Goal: Book appointment/travel/reservation

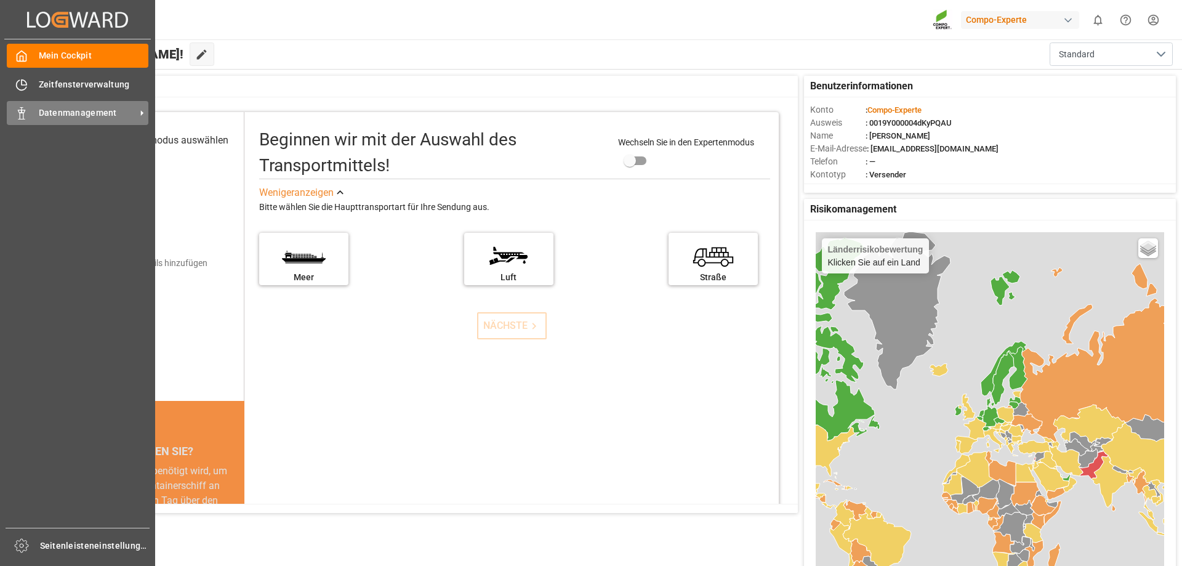
drag, startPoint x: 28, startPoint y: 117, endPoint x: 38, endPoint y: 118, distance: 9.9
click at [28, 118] on div "Datenmanagement Datenmanagement" at bounding box center [78, 113] width 142 height 24
click at [30, 110] on div "Datenmanagement Datenmanagement" at bounding box center [78, 113] width 142 height 24
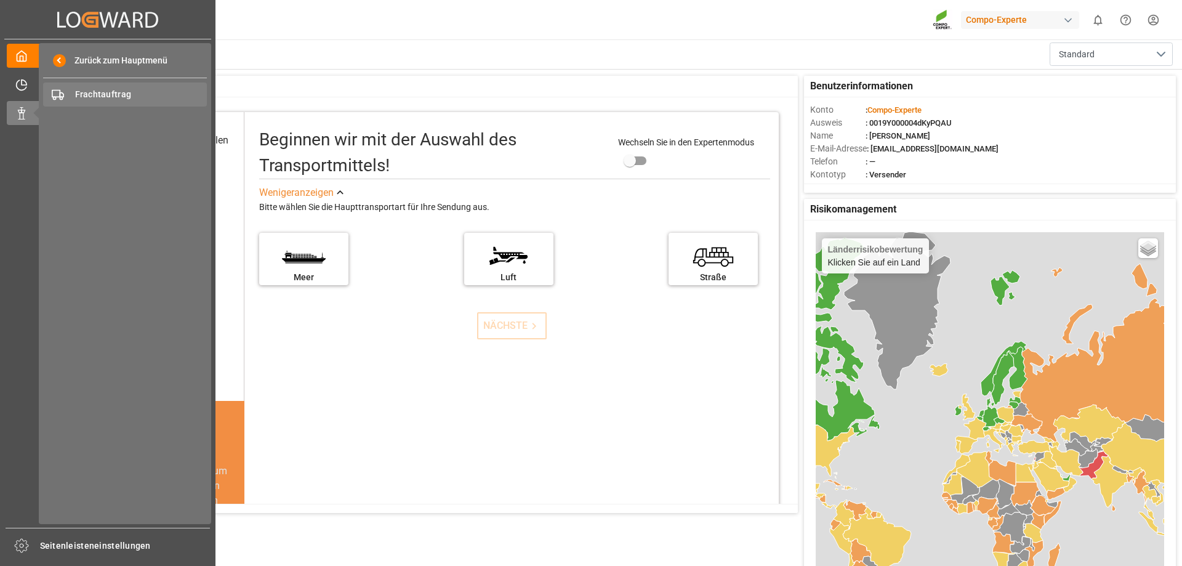
click at [117, 91] on font "Frachtauftrag" at bounding box center [103, 94] width 57 height 10
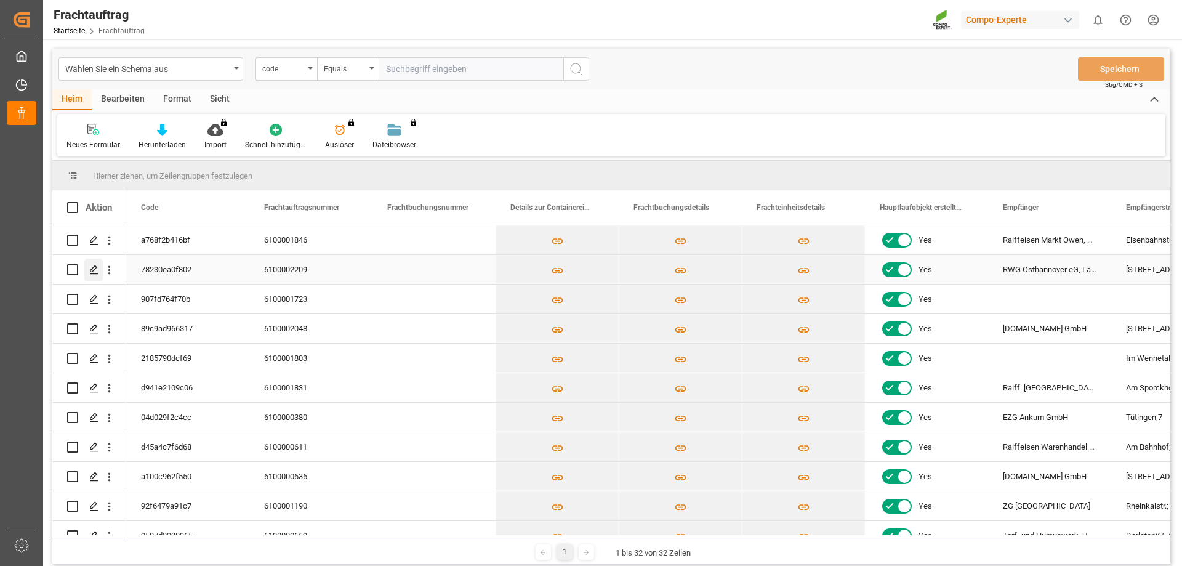
click at [95, 272] on icon "Drücken Sie die LEERTASTE, um diese Zeile auszuwählen." at bounding box center [94, 270] width 10 height 10
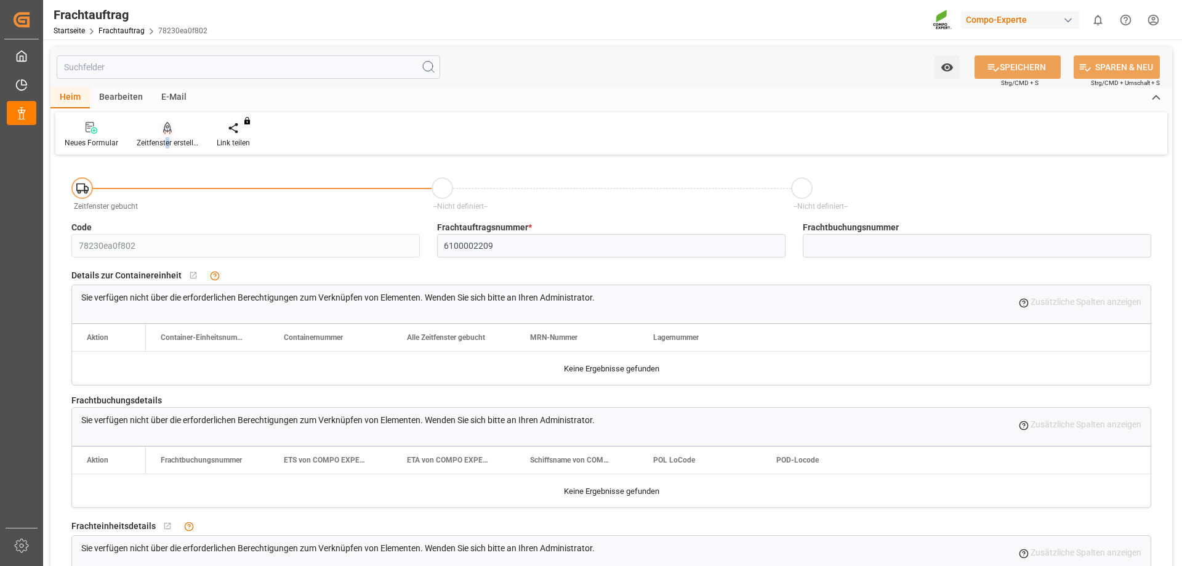
click at [166, 141] on font "Zeitfenster erstellen" at bounding box center [169, 143] width 65 height 9
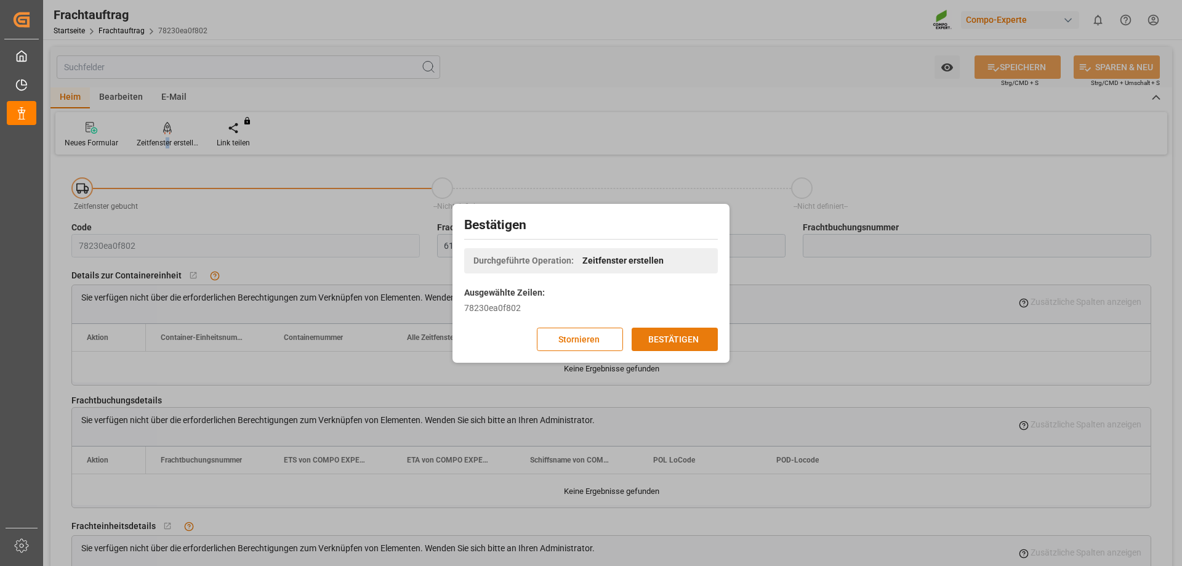
click at [650, 338] on font "BESTÄTIGEN" at bounding box center [673, 339] width 50 height 10
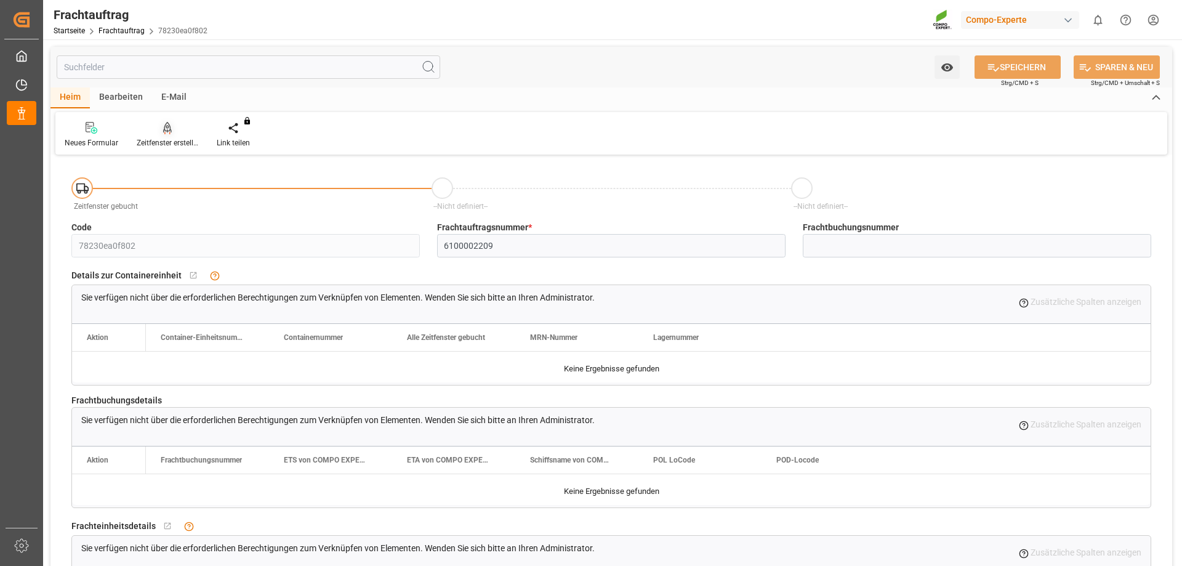
click at [158, 136] on div "Zeitfenster erstellen" at bounding box center [167, 134] width 80 height 27
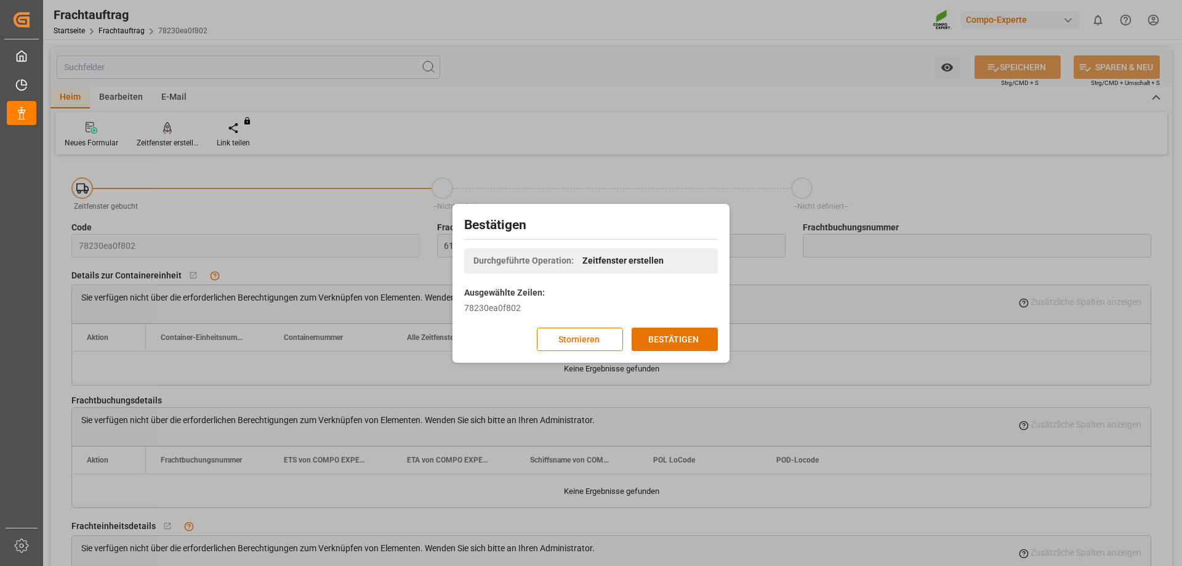
drag, startPoint x: 587, startPoint y: 310, endPoint x: 573, endPoint y: 307, distance: 13.9
click at [586, 309] on div "78230ea0f802" at bounding box center [591, 308] width 254 height 13
drag, startPoint x: 513, startPoint y: 302, endPoint x: 441, endPoint y: 300, distance: 72.7
click at [441, 300] on div "Bestätigen Durchgeführte Operation: Zeitfenster erstellen Ausgewählte Zeilen: 7…" at bounding box center [591, 283] width 1182 height 566
copy div "Ausgewählte Zeilen: 78230ea0f802"
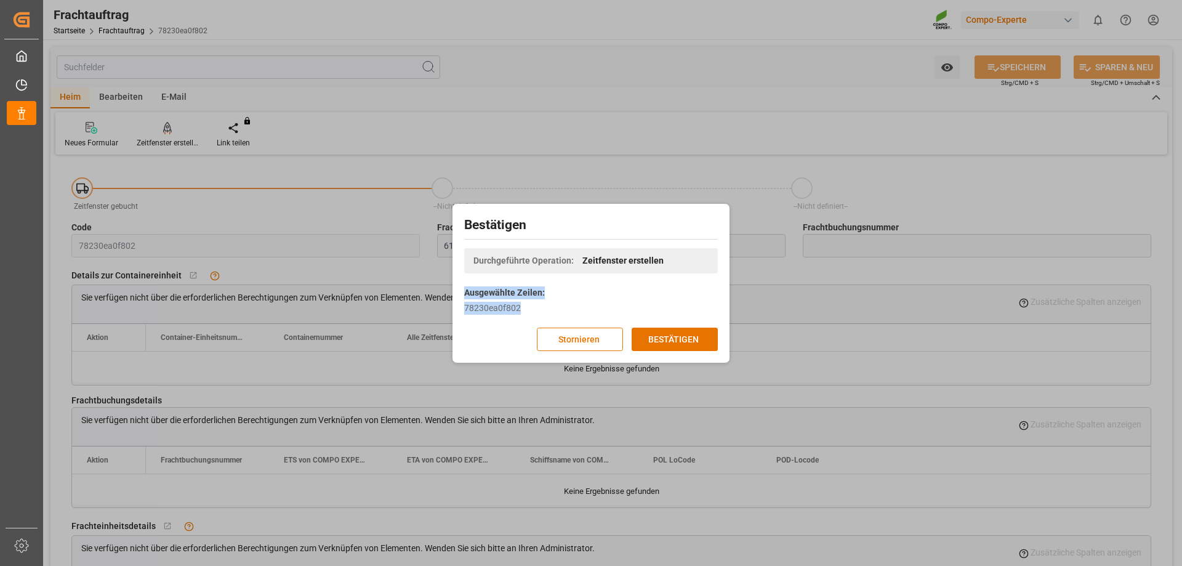
click at [588, 294] on div "Bestätigen Durchgeführte Operation: Zeitfenster erstellen Ausgewählte Zeilen: 7…" at bounding box center [591, 283] width 271 height 153
drag, startPoint x: 520, startPoint y: 306, endPoint x: 466, endPoint y: 305, distance: 54.2
click at [466, 305] on div "78230ea0f802" at bounding box center [591, 308] width 254 height 13
copy font "78230ea0f802"
click at [690, 340] on font "BESTÄTIGEN" at bounding box center [673, 339] width 50 height 10
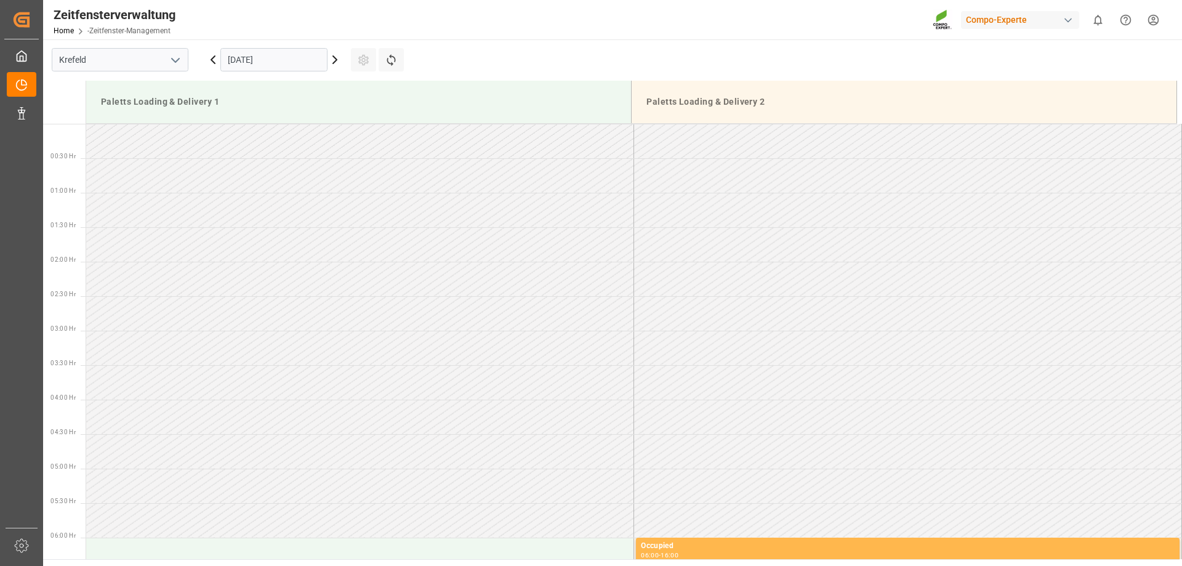
scroll to position [751, 0]
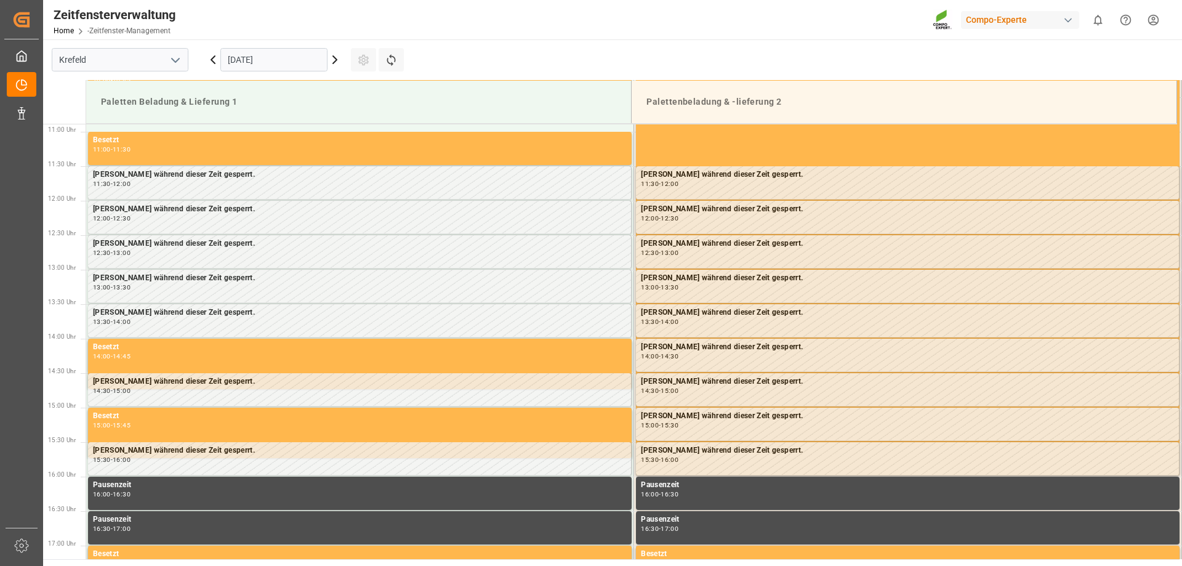
click at [300, 59] on input "[DATE]" at bounding box center [273, 59] width 107 height 23
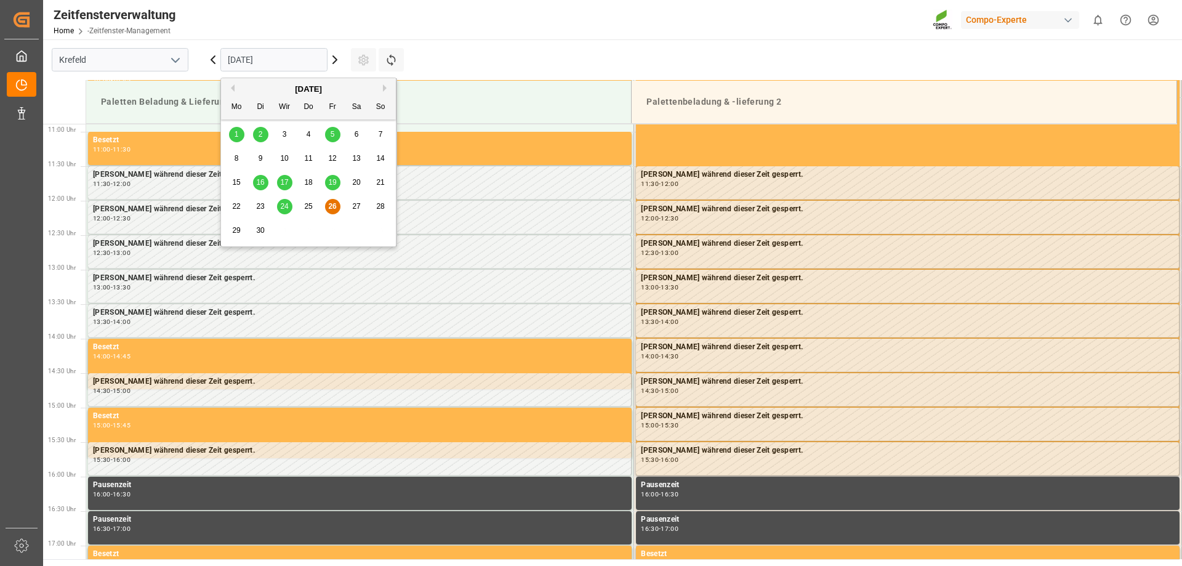
click at [233, 228] on font "29" at bounding box center [236, 230] width 8 height 9
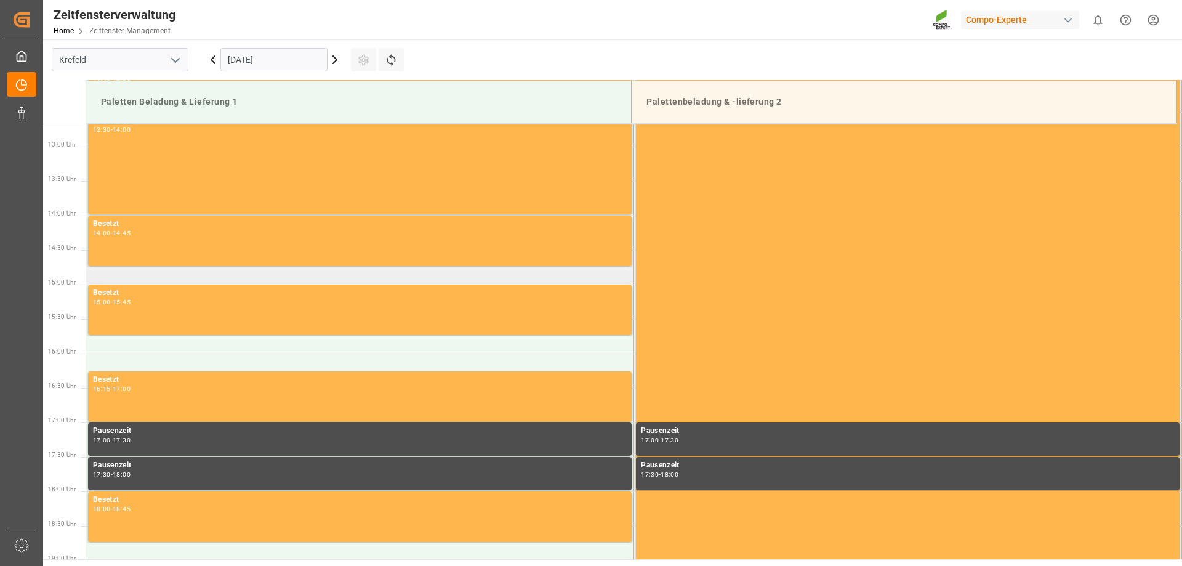
scroll to position [812, 0]
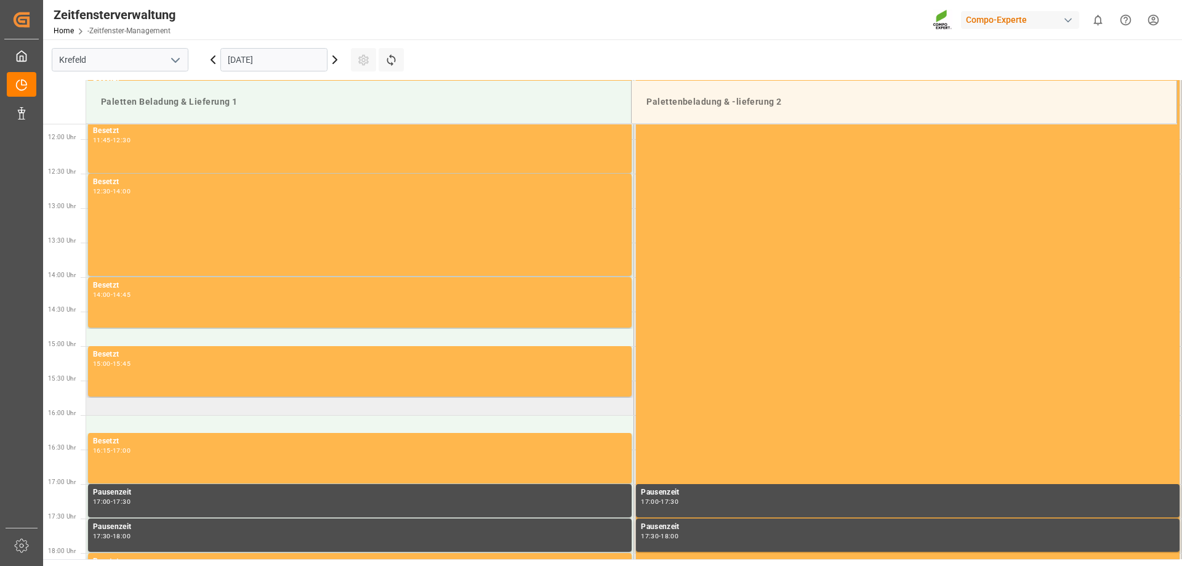
click at [158, 412] on td at bounding box center [360, 398] width 548 height 34
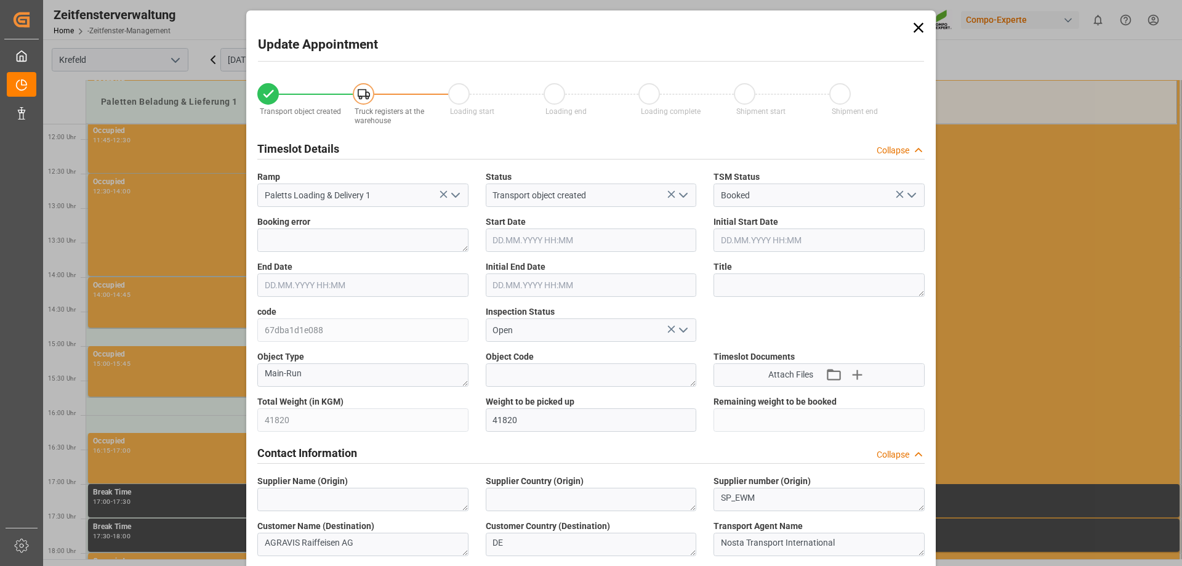
type input "41820"
type input "0"
type input "29.09.2025 15:30"
type input "29.09.2025 16:00"
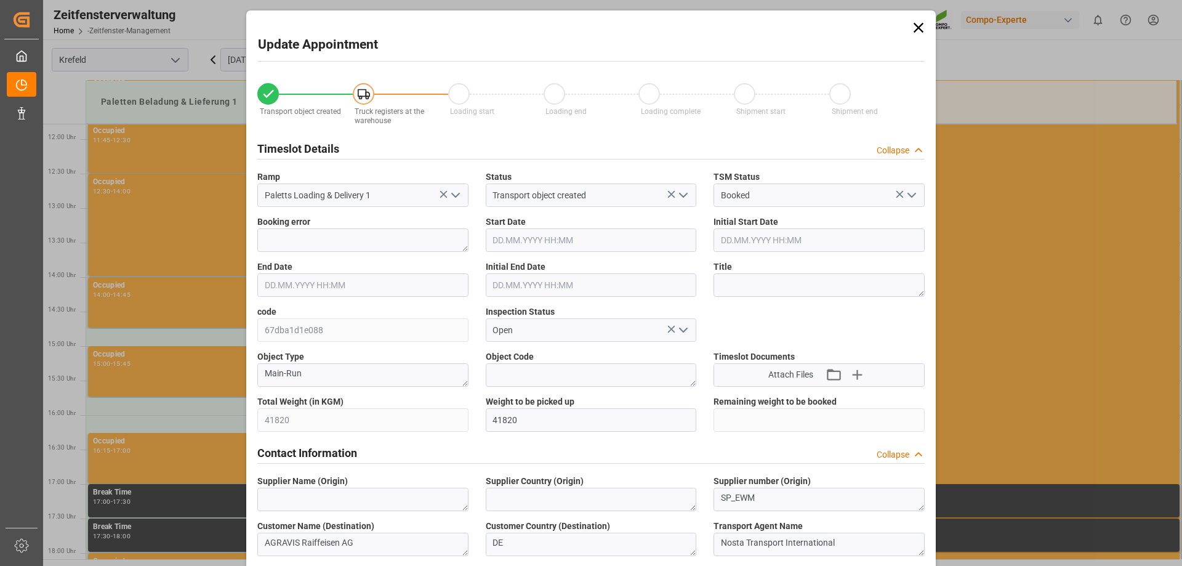
type input "[DATE] 13:10"
type input "26.09.2025 10:12"
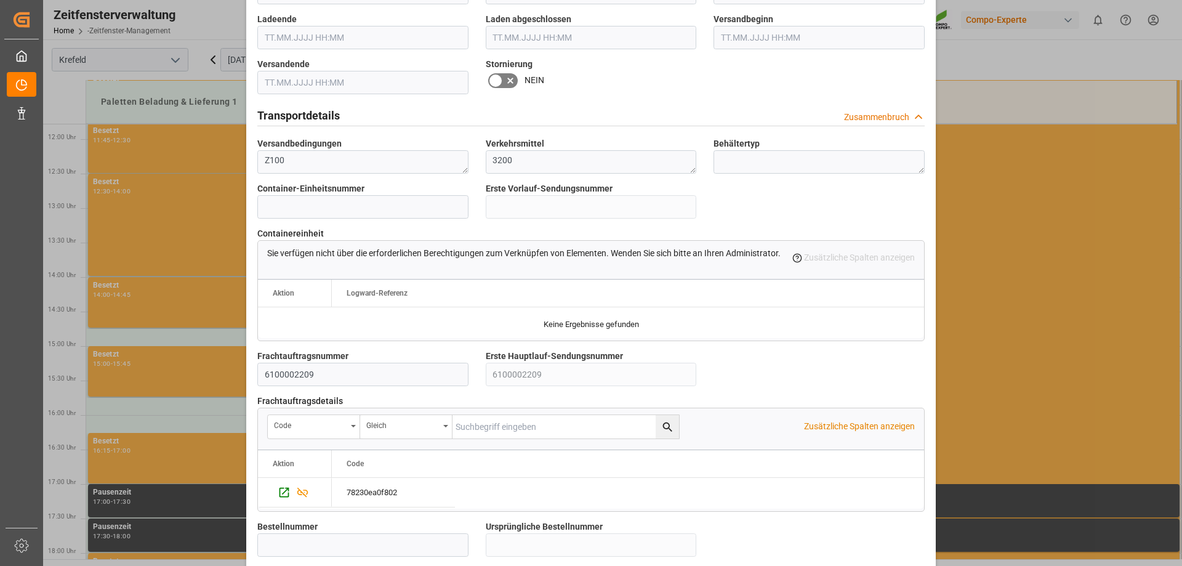
scroll to position [1047, 0]
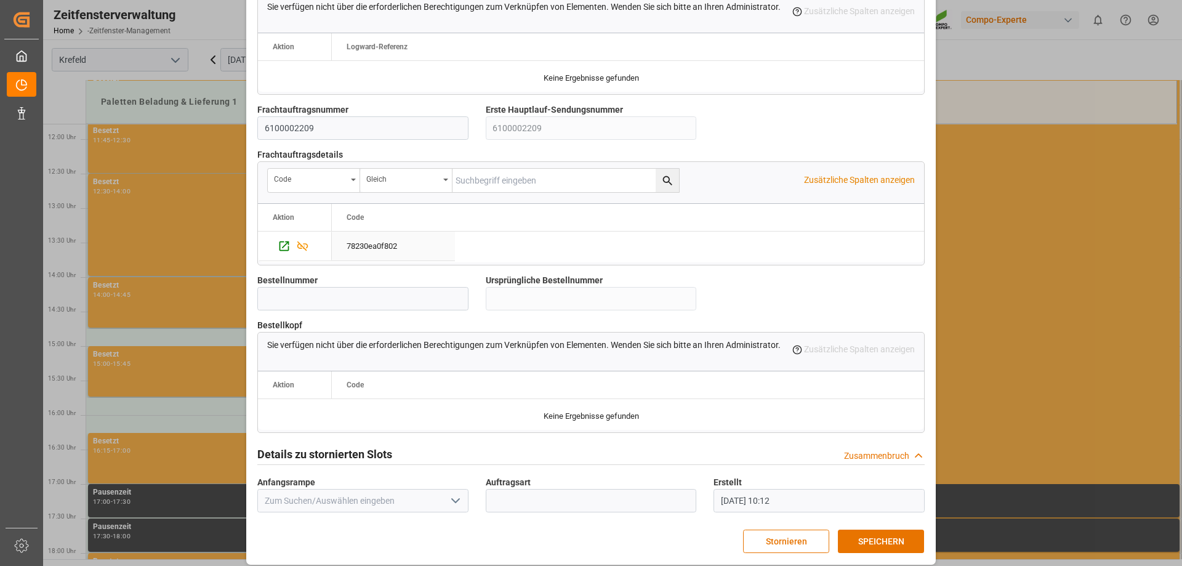
click at [413, 251] on div "78230ea0f802" at bounding box center [393, 246] width 123 height 29
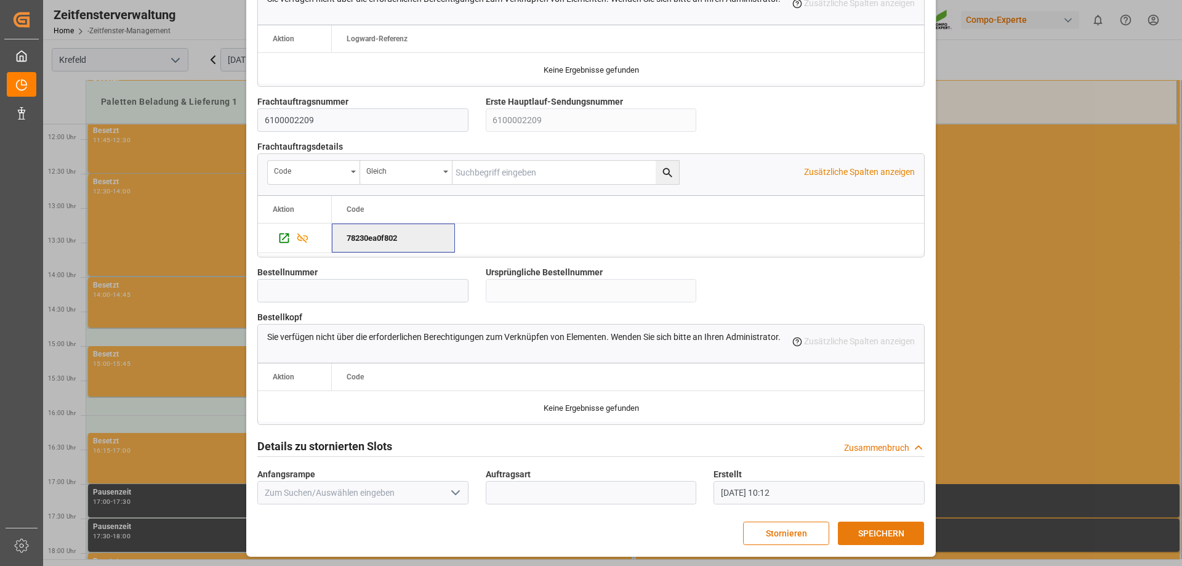
click at [906, 528] on button "SPEICHERN" at bounding box center [881, 533] width 86 height 23
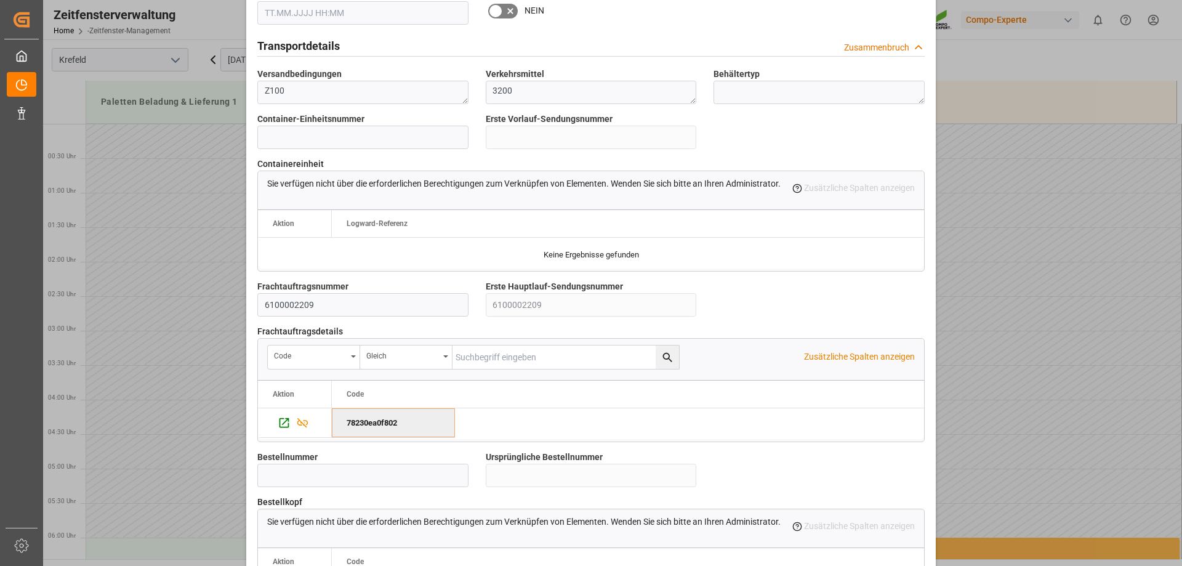
scroll to position [1055, 0]
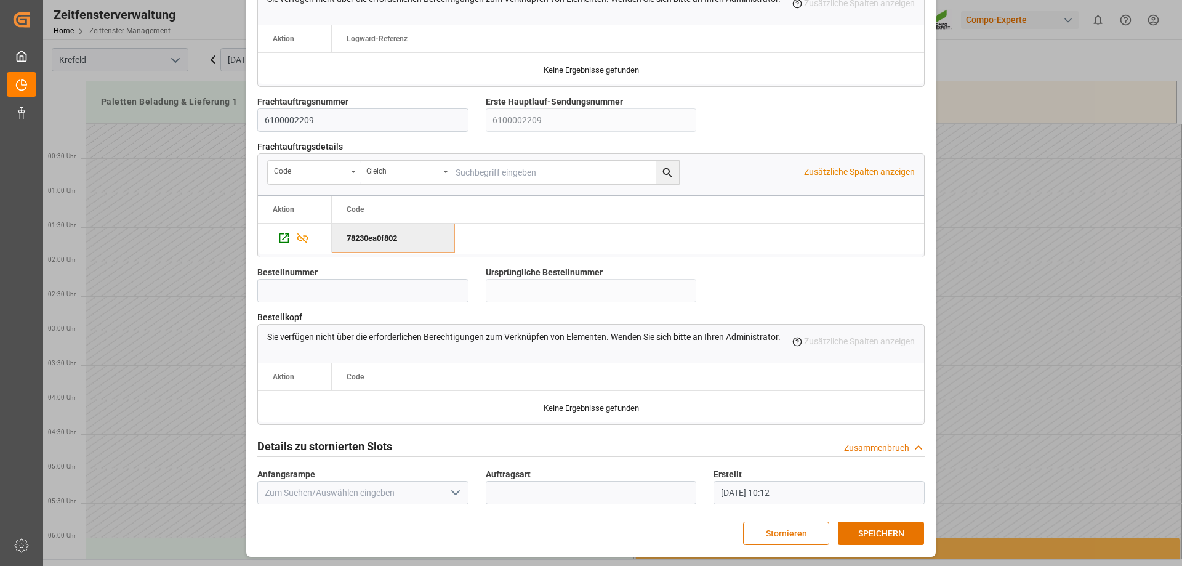
click at [804, 525] on button "Stornieren" at bounding box center [786, 533] width 86 height 23
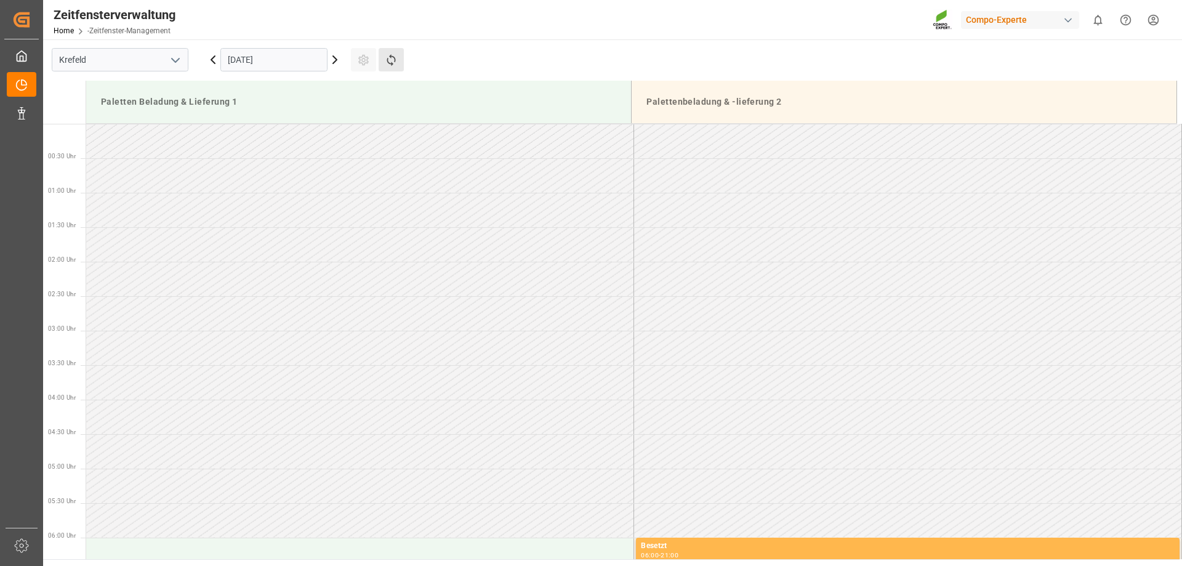
click at [398, 62] on button "Zeitfenster aktualisieren" at bounding box center [391, 59] width 25 height 23
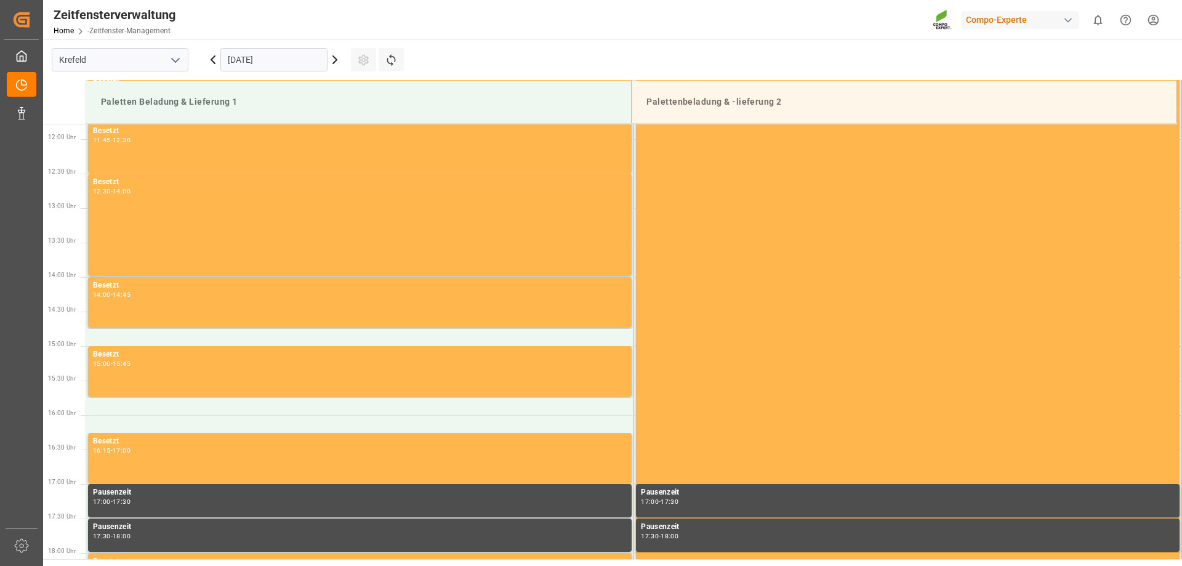
scroll to position [1058, 0]
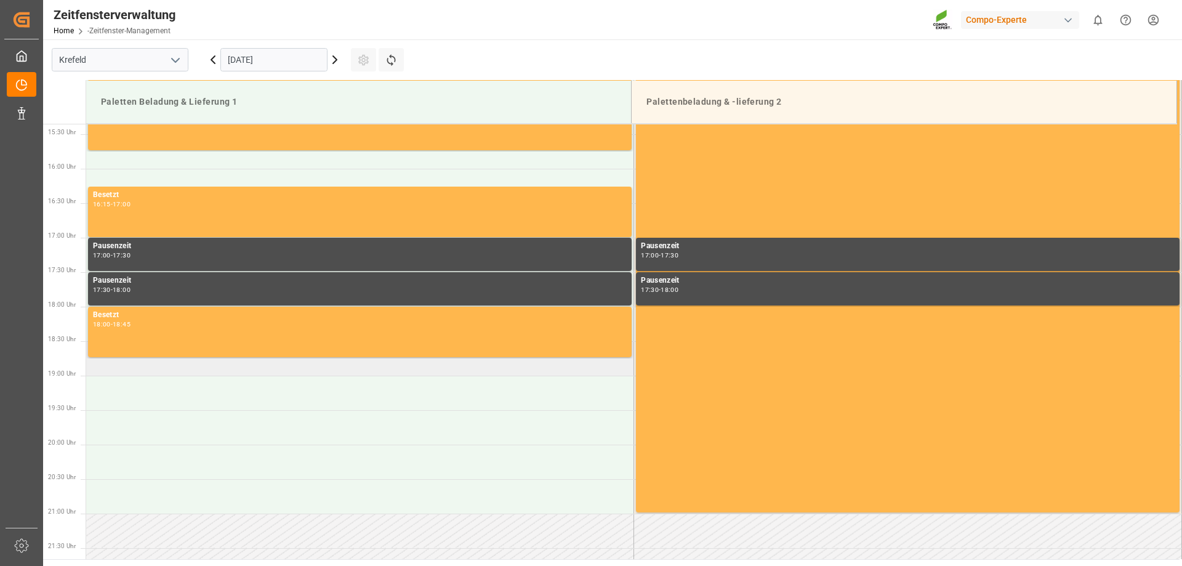
click at [131, 375] on td at bounding box center [360, 358] width 548 height 34
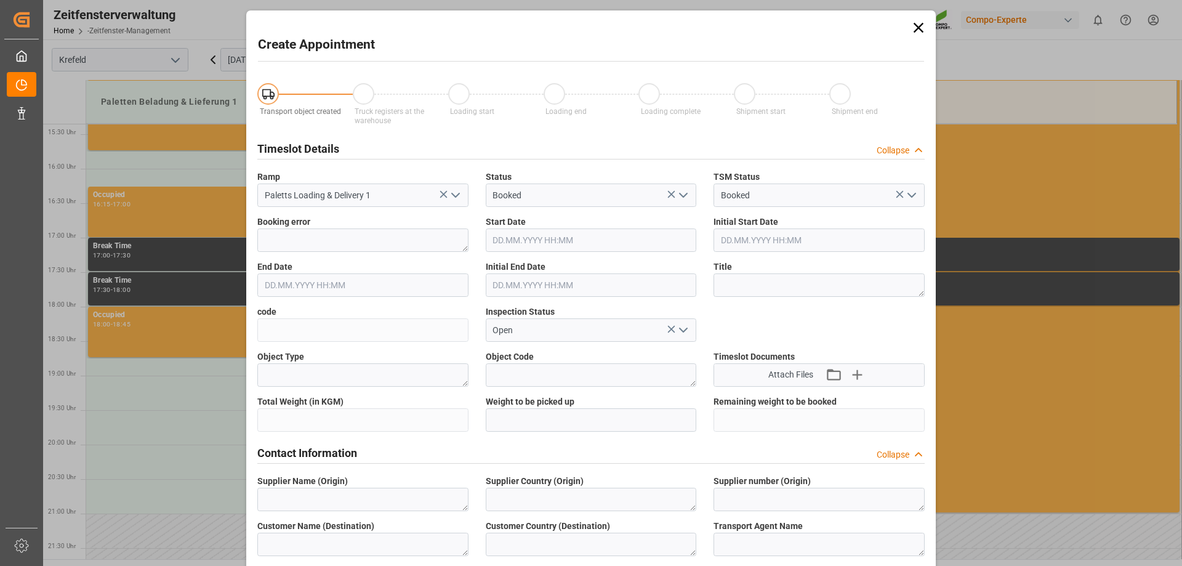
type input "29.09.2025 18:30"
type input "[DATE] 19:00"
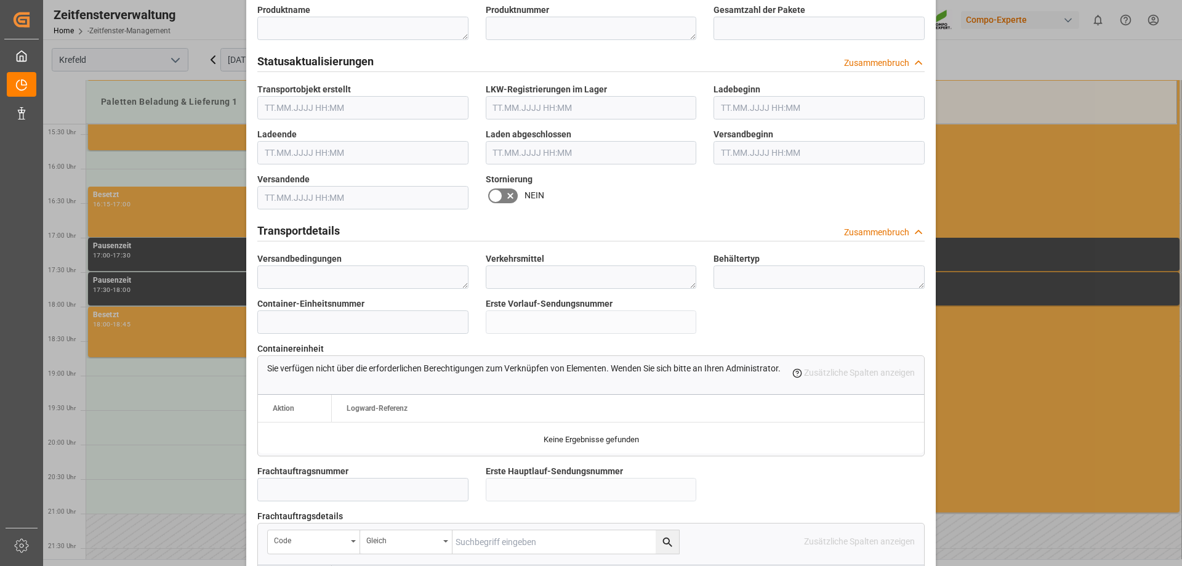
scroll to position [1055, 0]
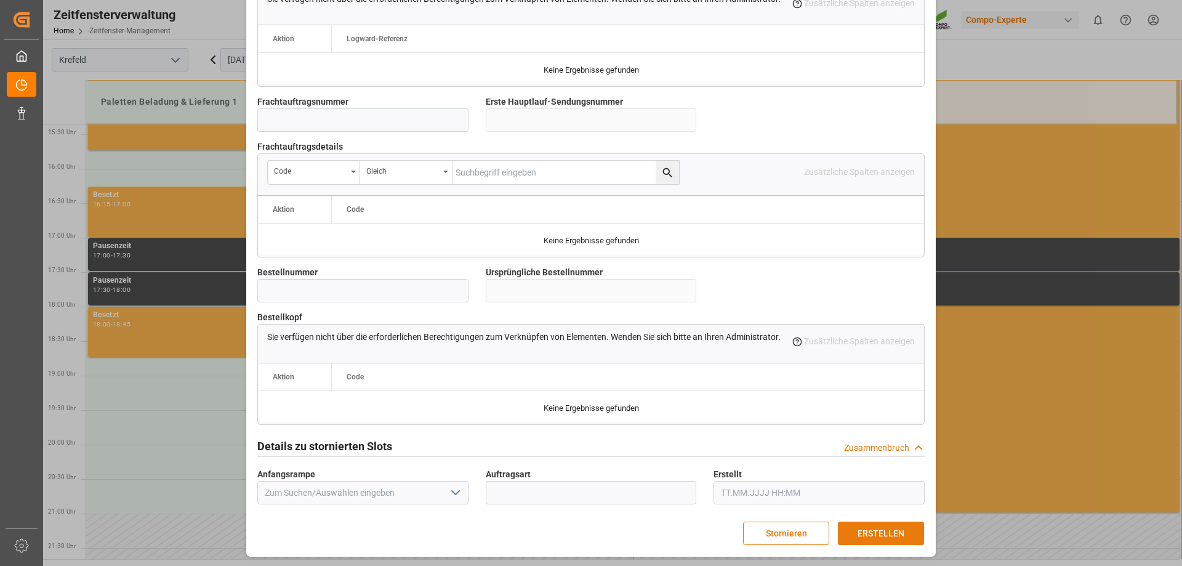
click at [876, 531] on font "ERSTELLEN" at bounding box center [881, 533] width 47 height 10
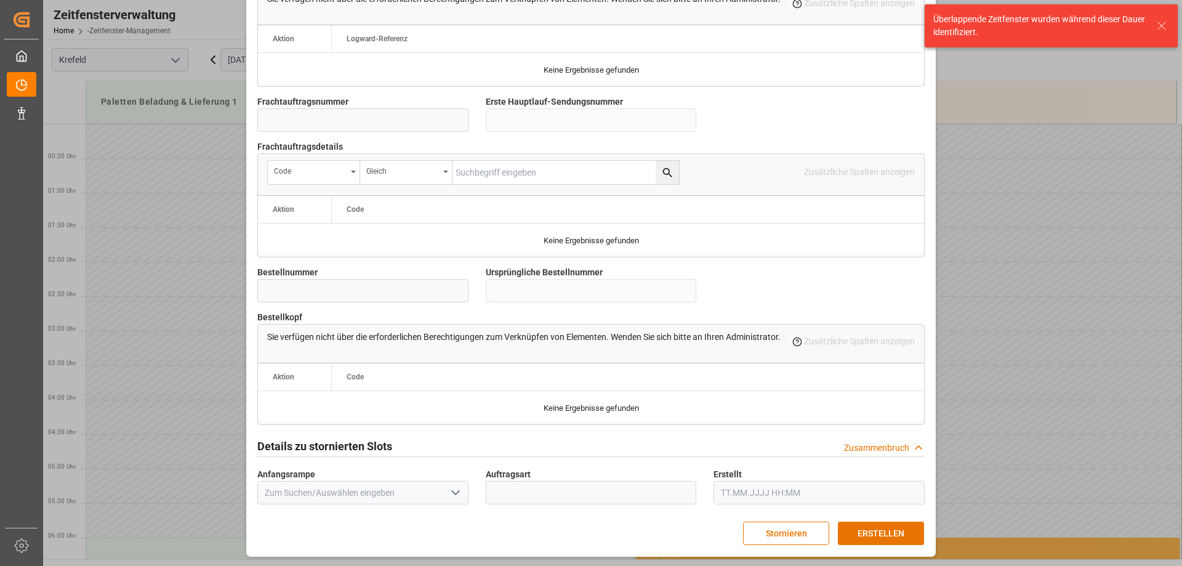
click at [1162, 24] on icon at bounding box center [1161, 25] width 15 height 15
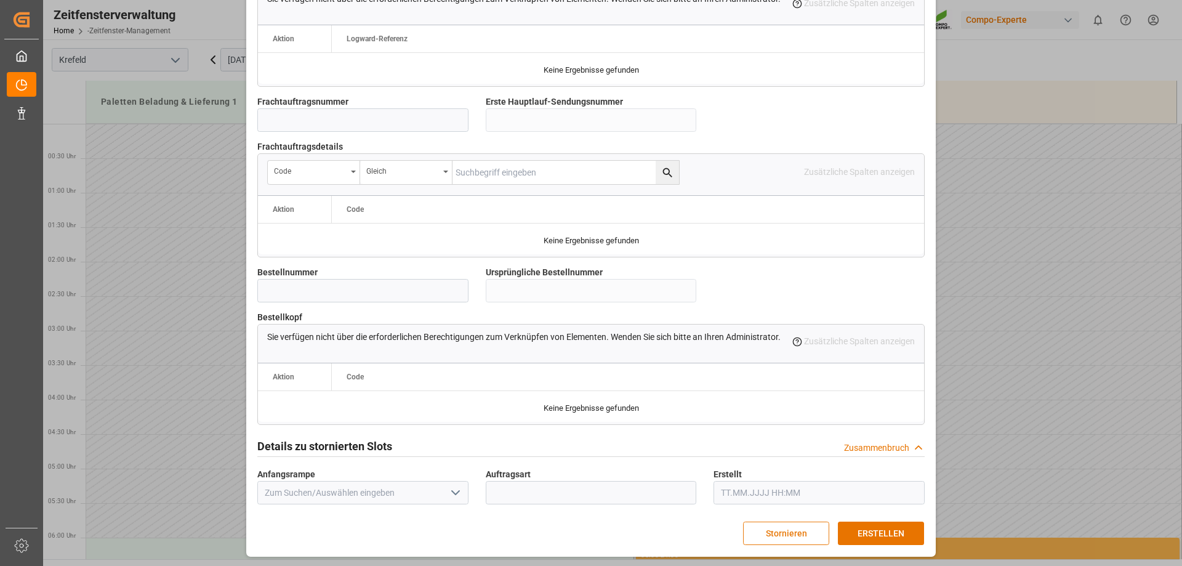
click at [803, 527] on button "Stornieren" at bounding box center [786, 533] width 86 height 23
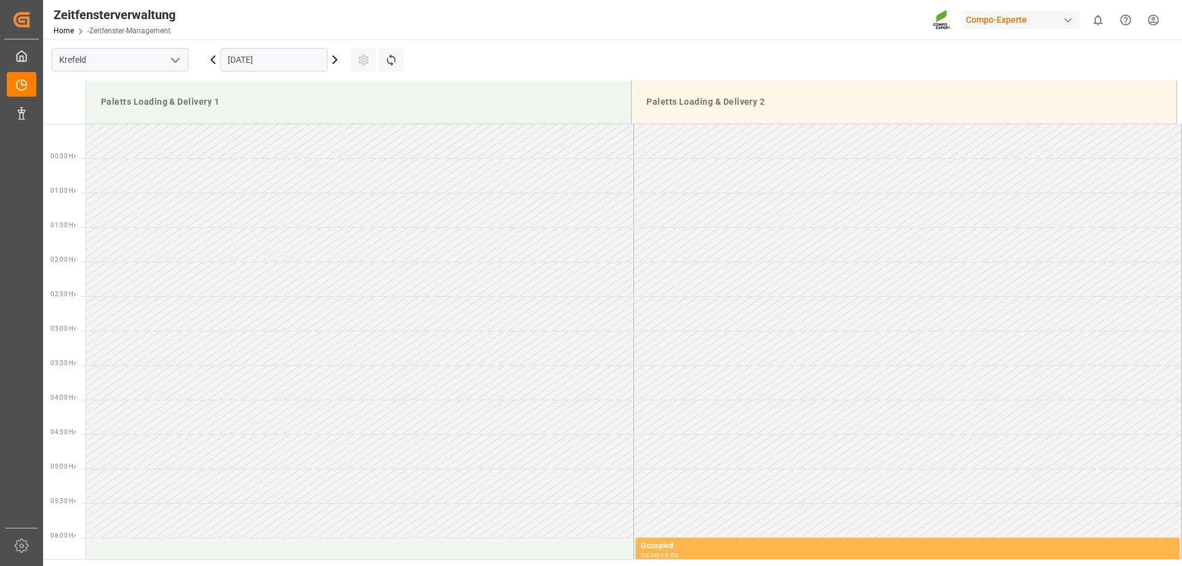
scroll to position [751, 0]
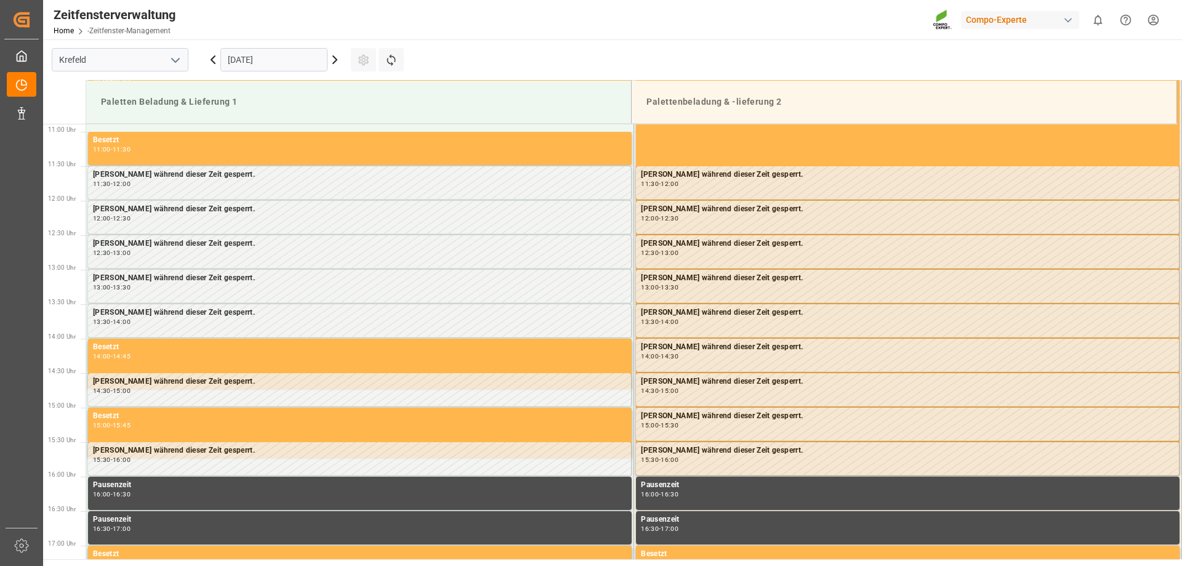
click at [335, 62] on icon at bounding box center [335, 59] width 4 height 7
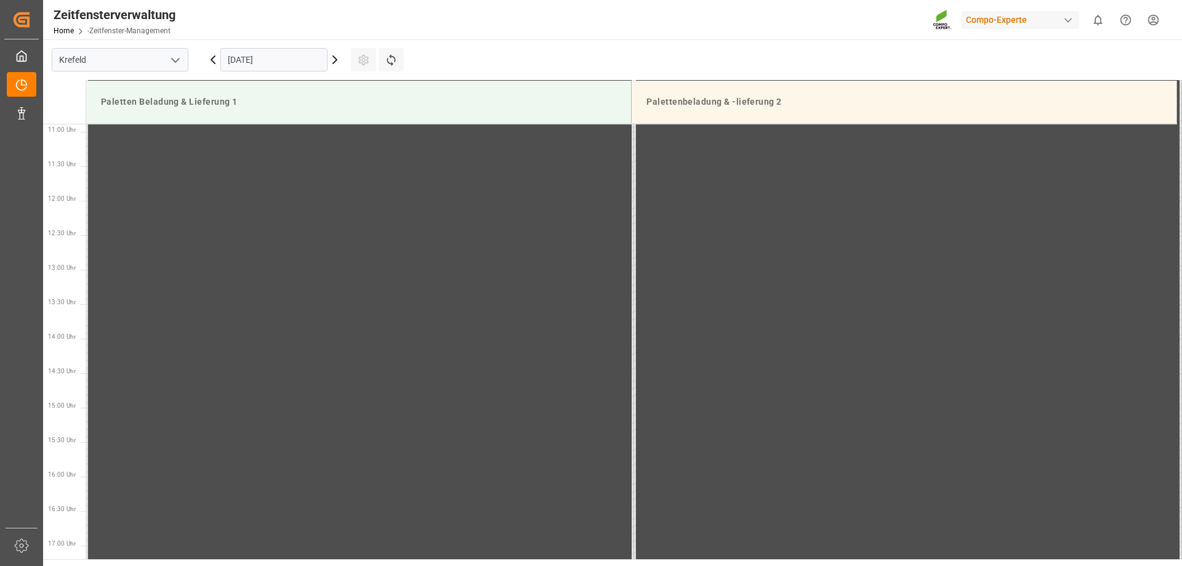
click at [328, 58] on icon at bounding box center [335, 59] width 15 height 15
click at [329, 64] on icon at bounding box center [335, 59] width 15 height 15
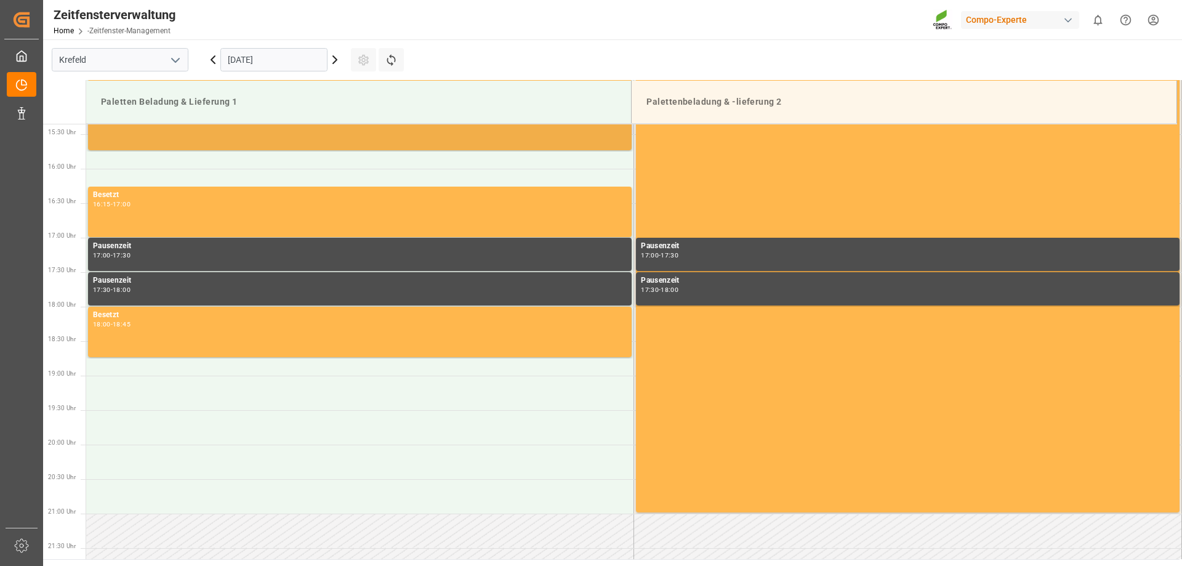
scroll to position [935, 0]
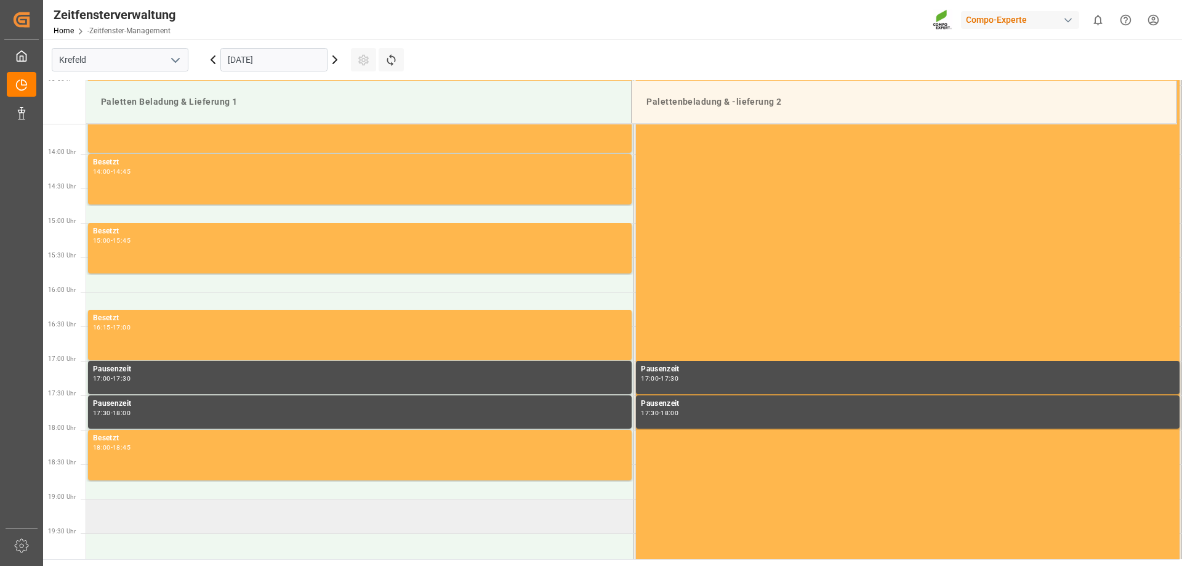
click at [172, 505] on td at bounding box center [360, 516] width 548 height 34
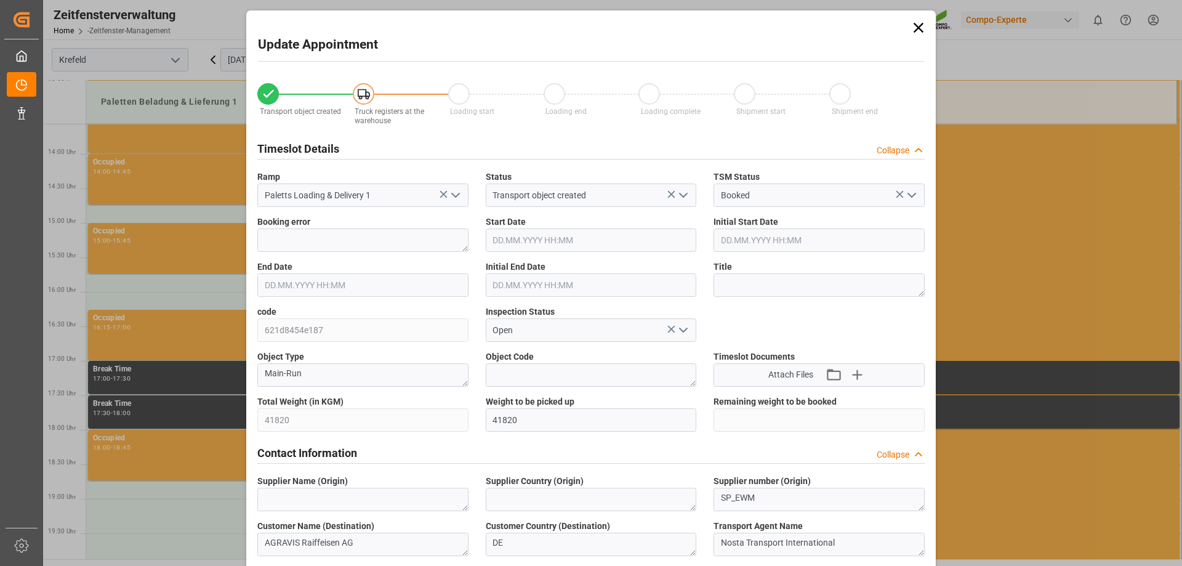
type input "41820"
type input "0"
type input "[DATE] 19:00"
type input "[DATE] 19:30"
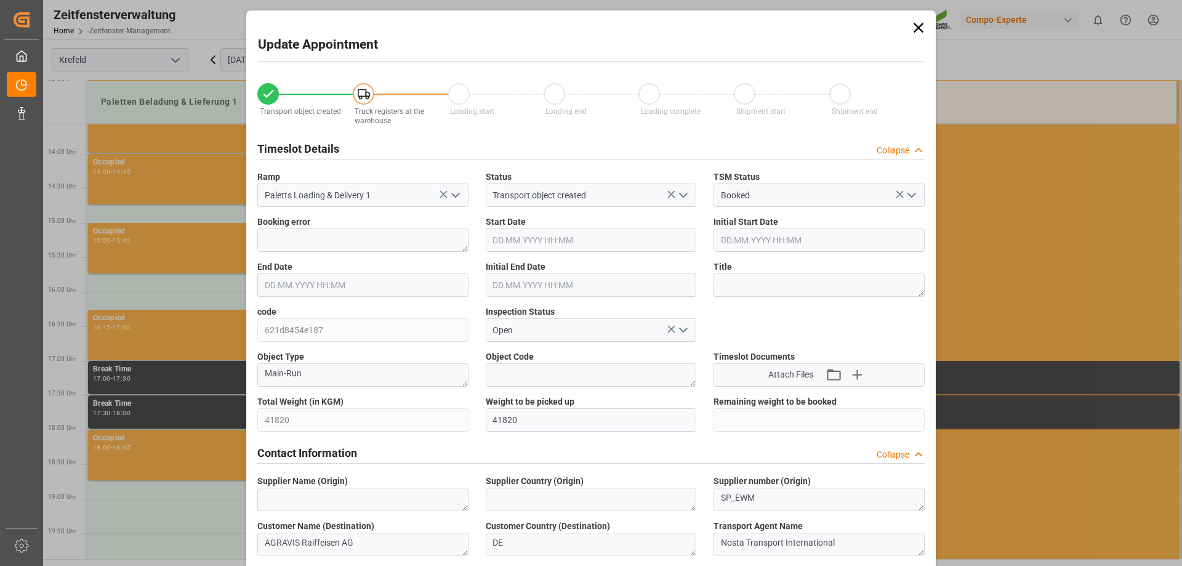
type input "[DATE] 13:10"
type input "[DATE] 10:14"
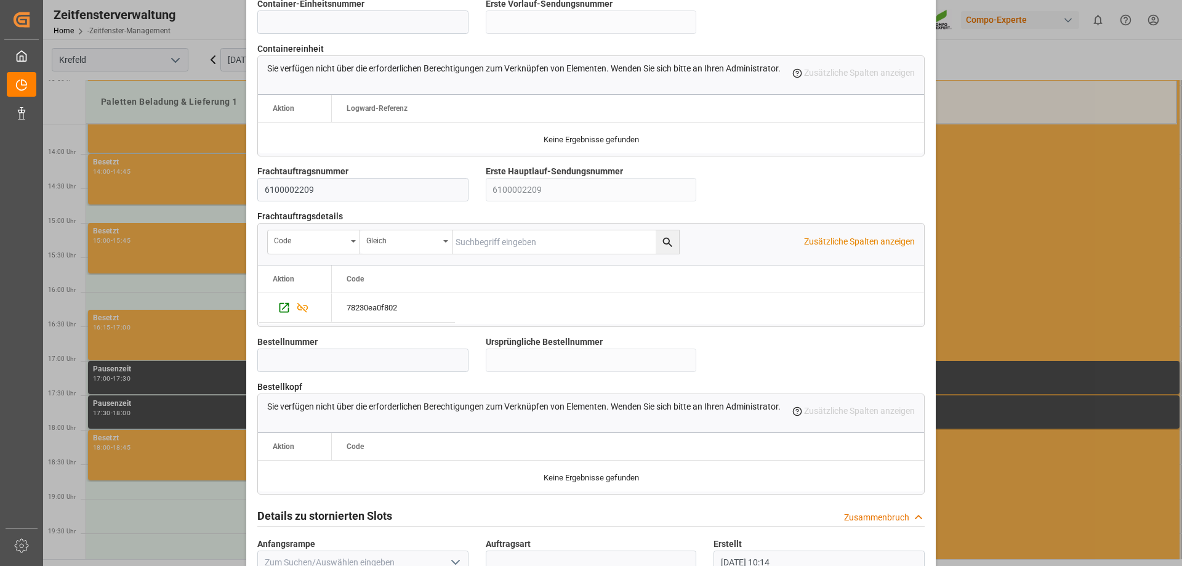
scroll to position [1055, 0]
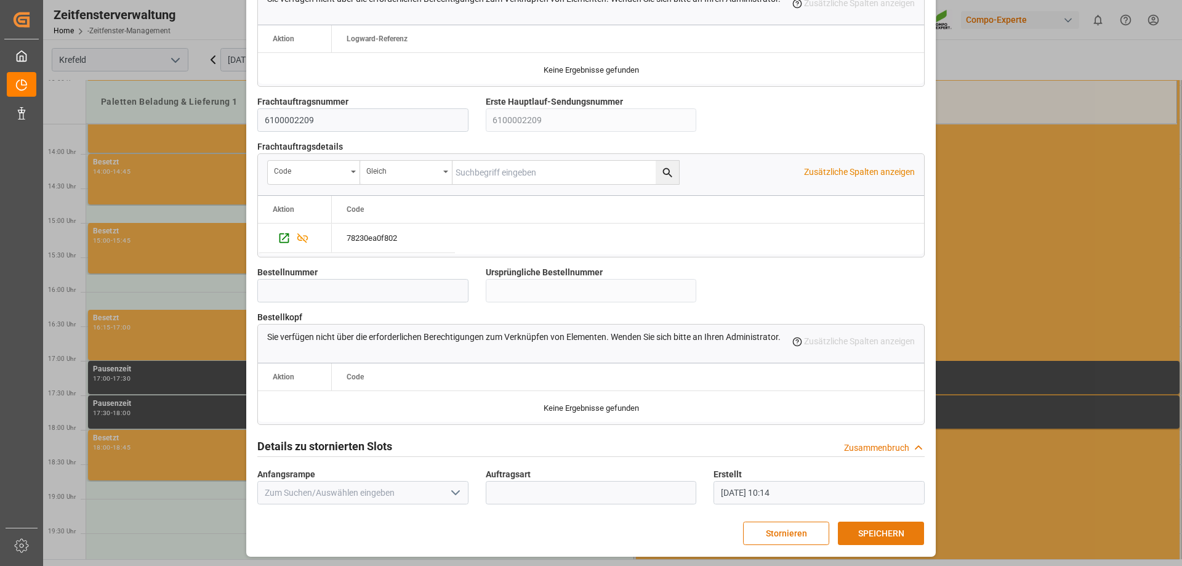
click at [867, 536] on font "SPEICHERN" at bounding box center [881, 533] width 46 height 10
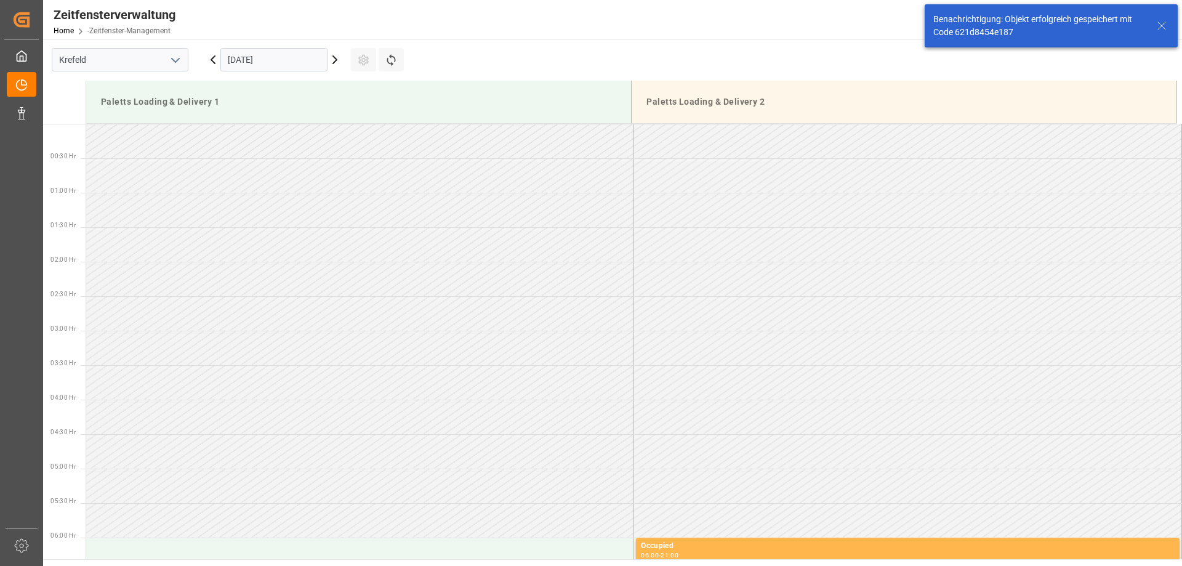
scroll to position [1199, 0]
